Goal: Navigation & Orientation: Find specific page/section

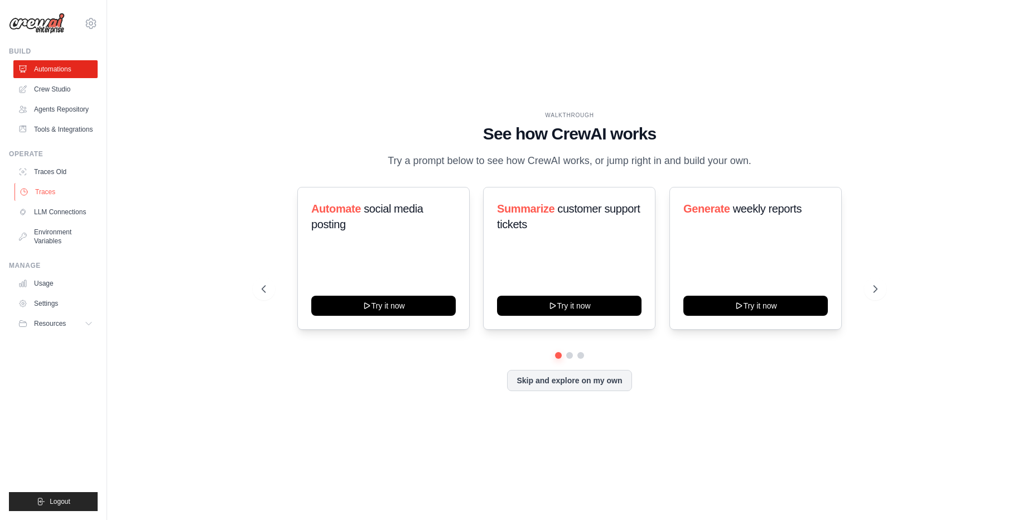
click at [47, 196] on link "Traces" at bounding box center [57, 192] width 84 height 18
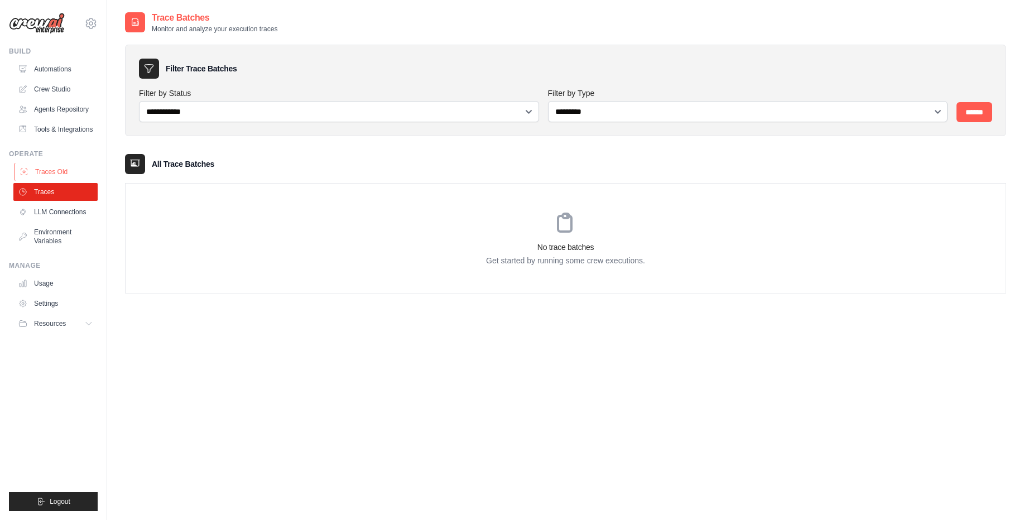
click at [50, 172] on link "Traces Old" at bounding box center [57, 172] width 84 height 18
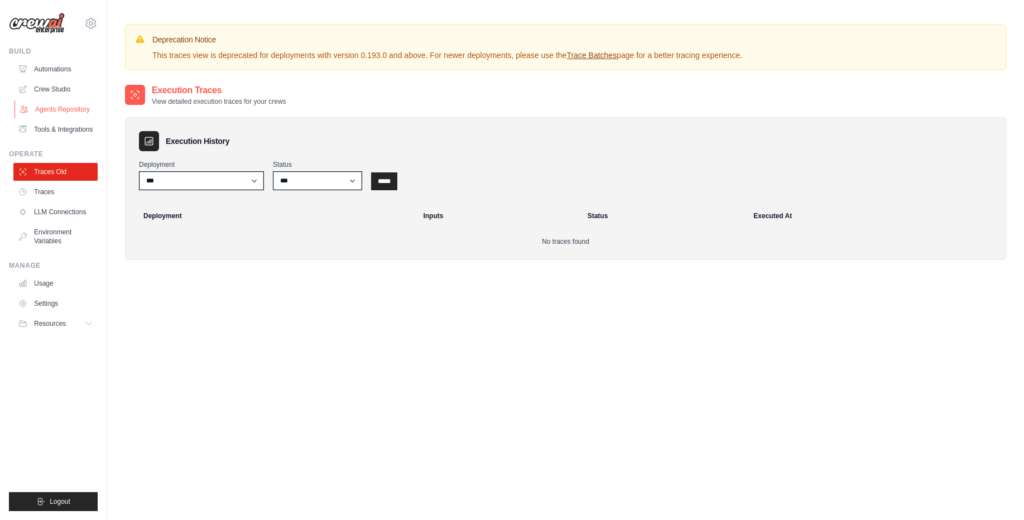
click at [51, 115] on link "Agents Repository" at bounding box center [57, 109] width 84 height 18
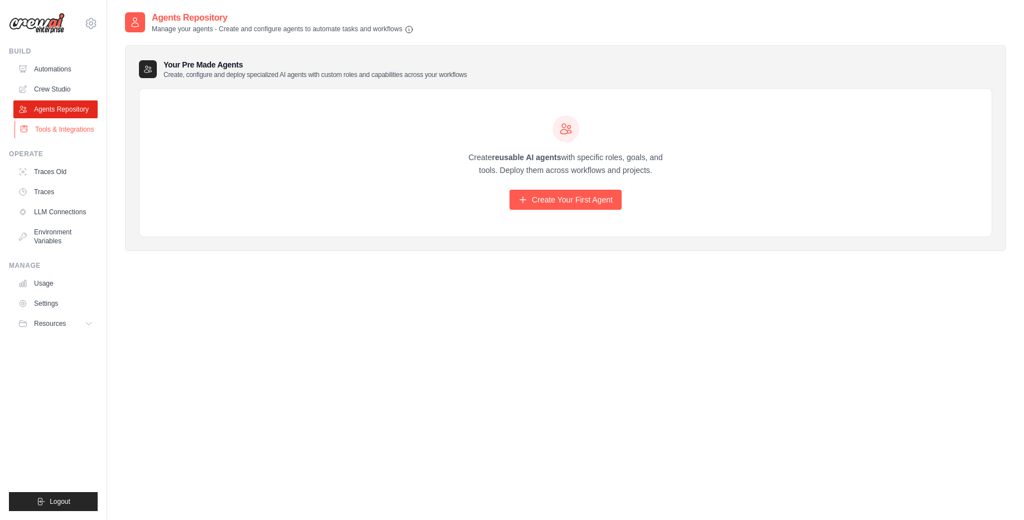
click at [59, 129] on link "Tools & Integrations" at bounding box center [57, 130] width 84 height 18
click at [59, 131] on link "Tools & Integrations" at bounding box center [57, 130] width 84 height 18
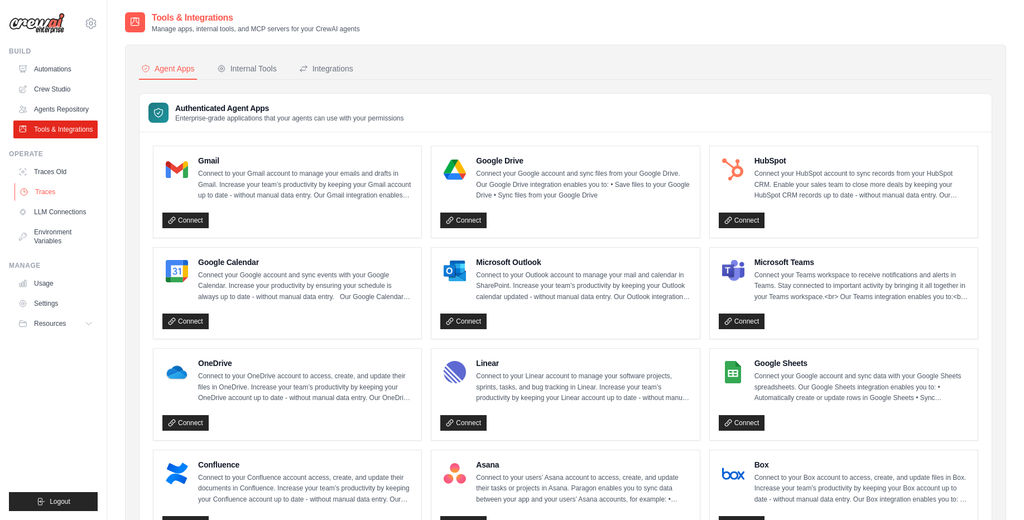
click at [66, 200] on link "Traces" at bounding box center [57, 192] width 84 height 18
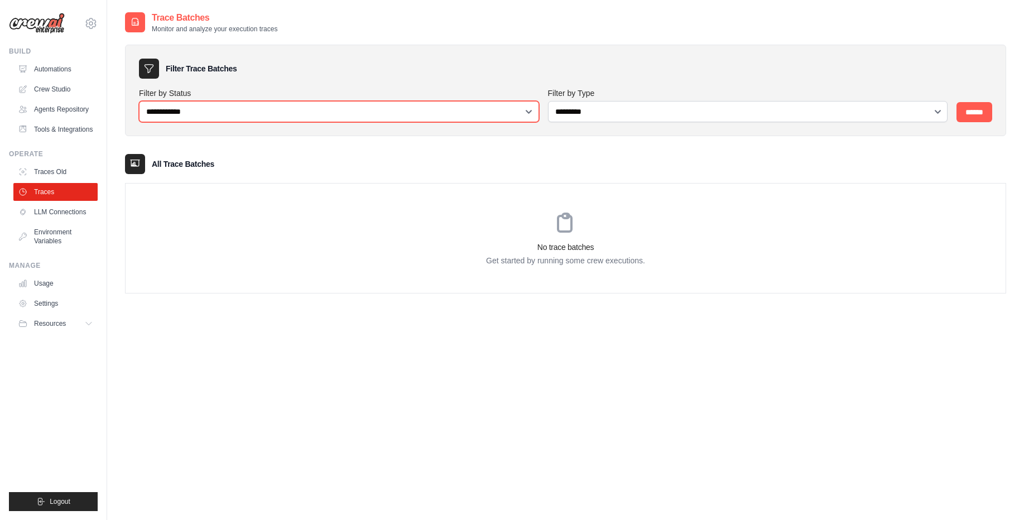
click at [432, 117] on select "**********" at bounding box center [339, 111] width 400 height 21
